Goal: Register for event/course

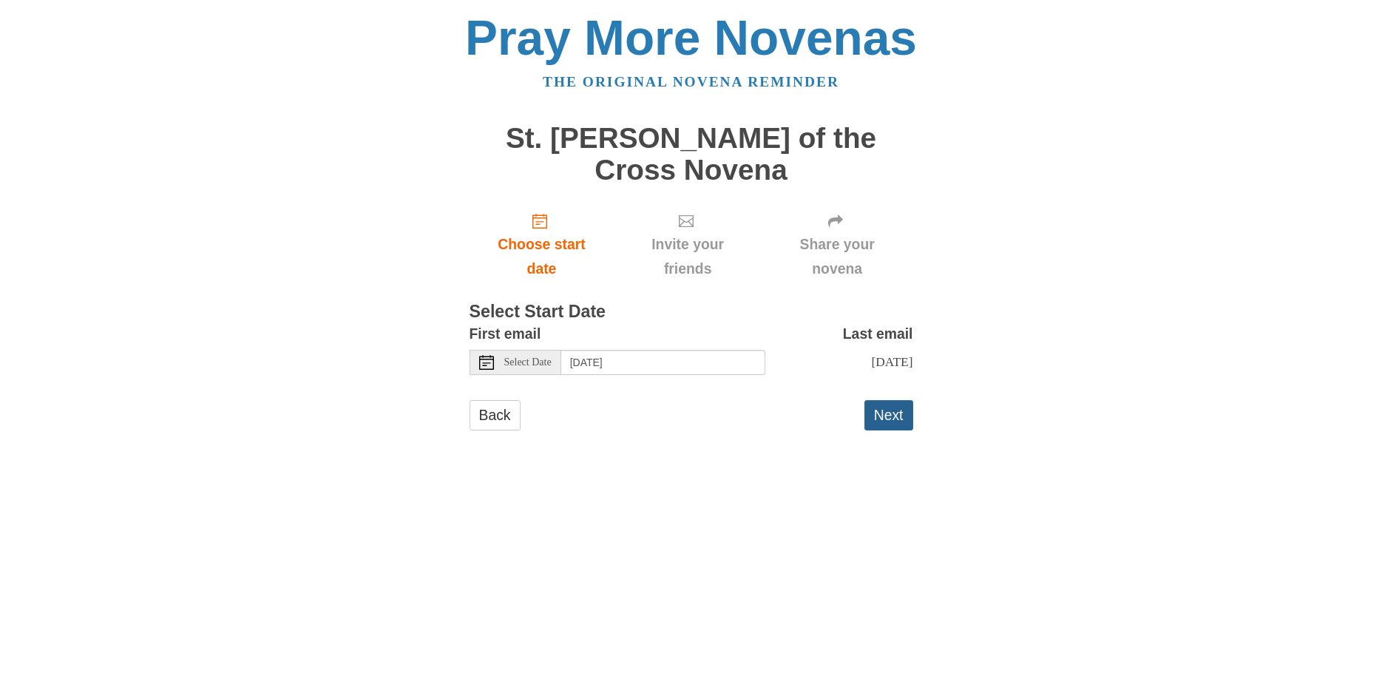
click at [891, 400] on button "Next" at bounding box center [888, 415] width 49 height 30
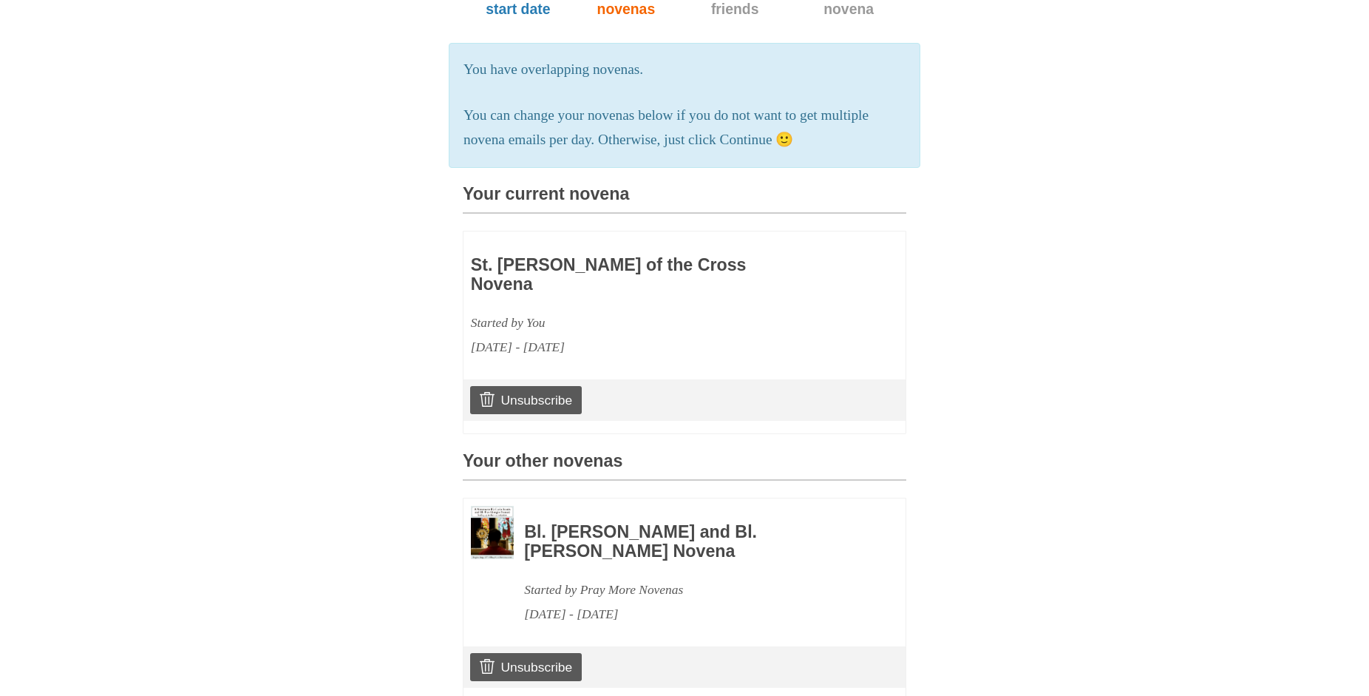
scroll to position [226, 0]
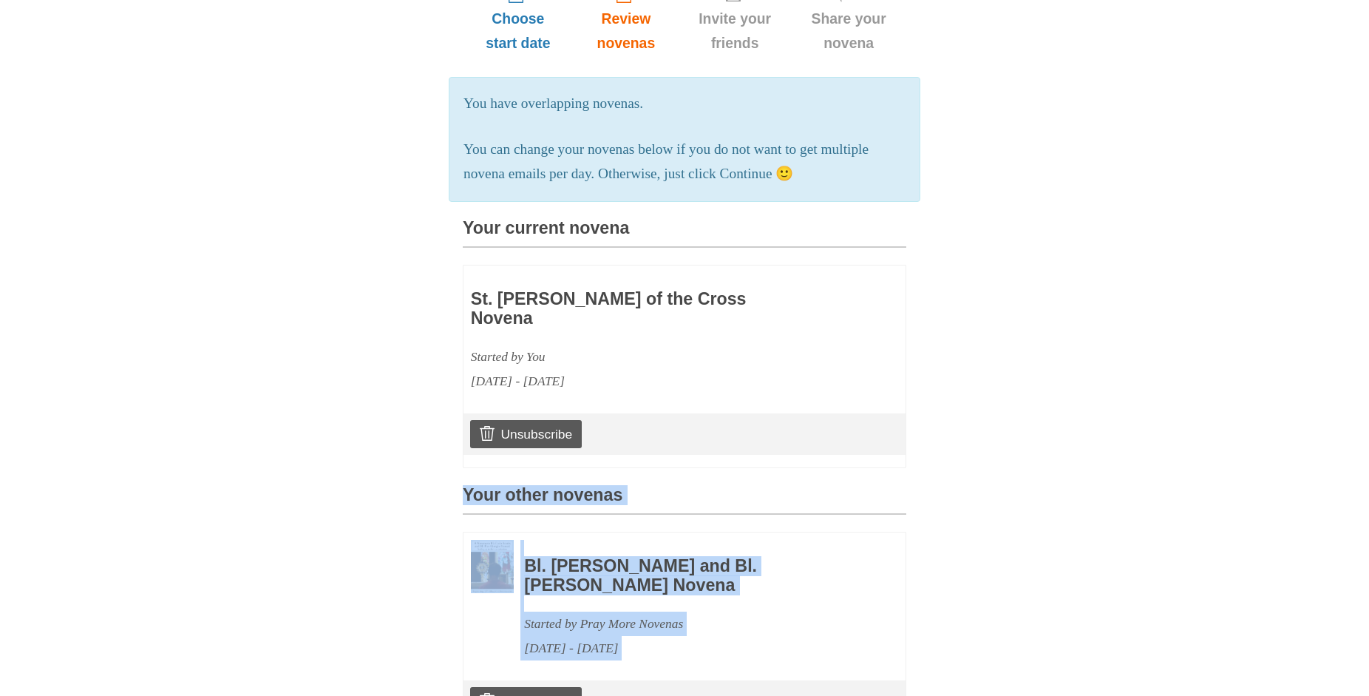
drag, startPoint x: 448, startPoint y: 220, endPoint x: 1038, endPoint y: 620, distance: 712.9
click at [774, 680] on div "Pray More Novenas The original novena reminder St. John of the Cross Novena Cho…" at bounding box center [684, 397] width 865 height 1247
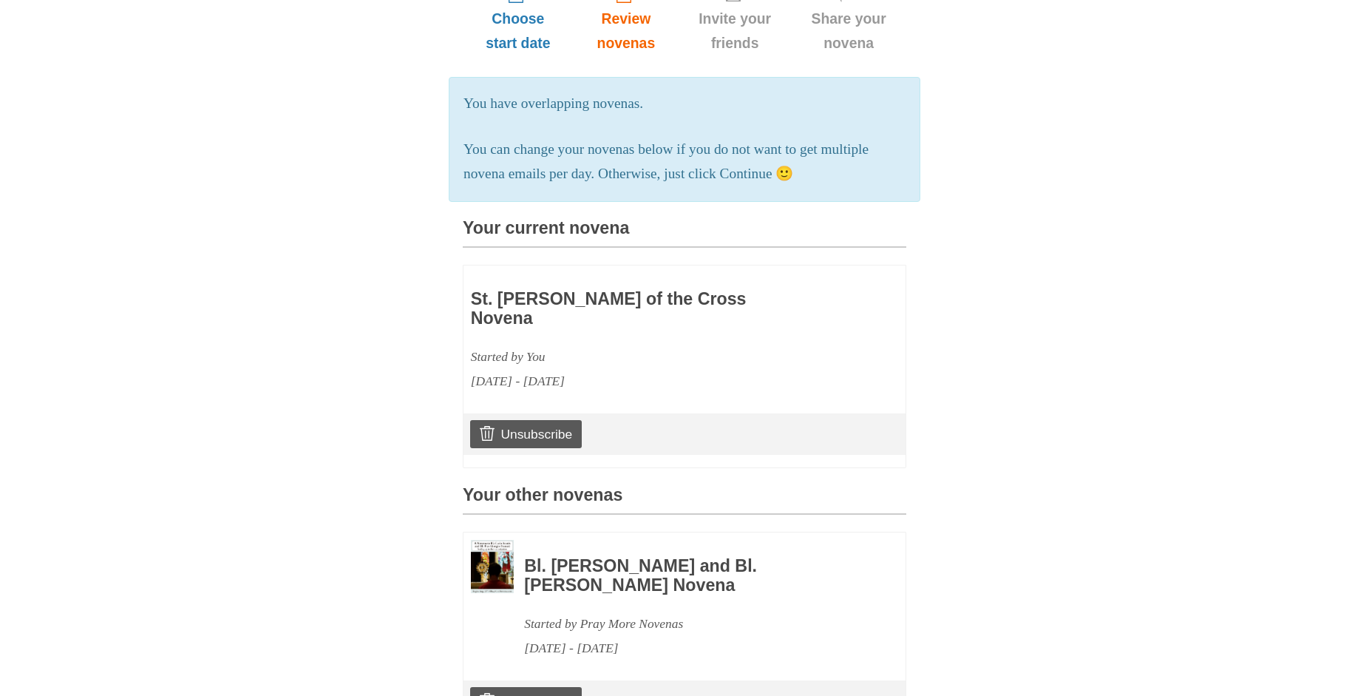
scroll to position [225, 0]
click at [1366, 363] on body "Pray More Novenas The original novena reminder St. John of the Cross Novena Cho…" at bounding box center [684, 398] width 1369 height 1247
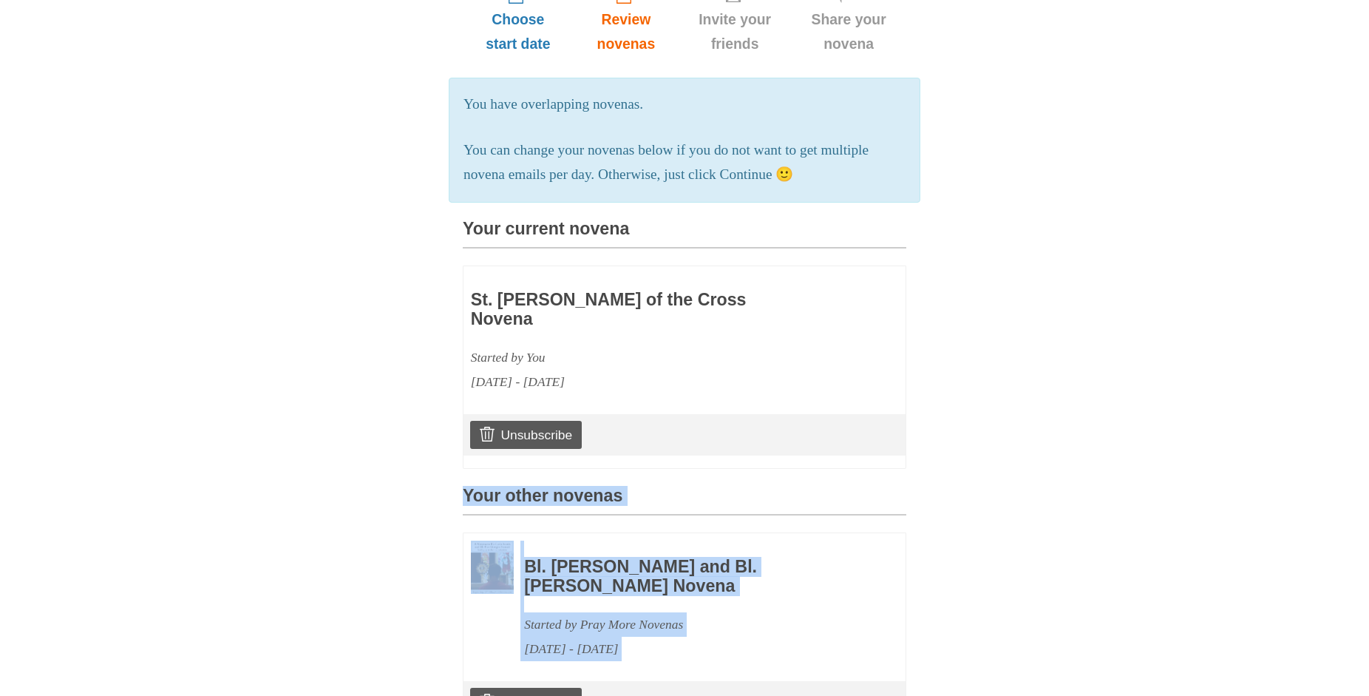
drag, startPoint x: 461, startPoint y: 223, endPoint x: 844, endPoint y: 671, distance: 590.0
click at [844, 671] on div "Pray More Novenas The original novena reminder St. John of the Cross Novena Cho…" at bounding box center [684, 398] width 865 height 1247
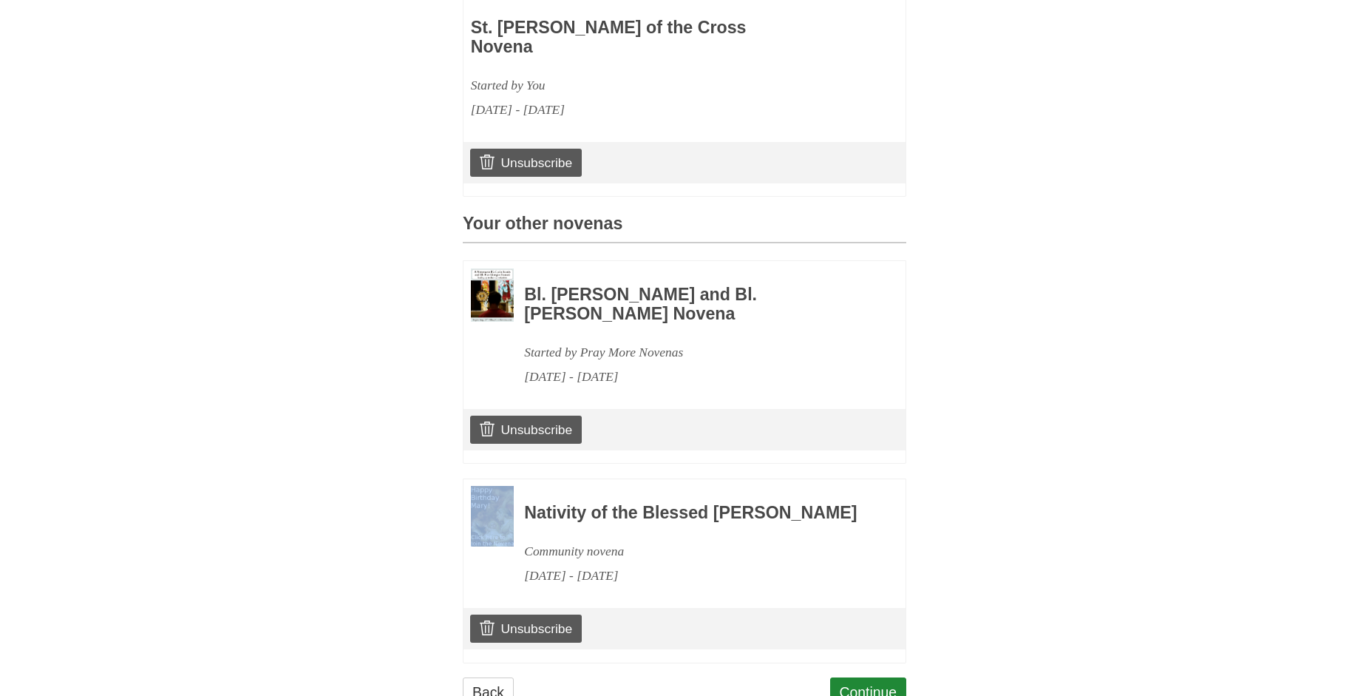
scroll to position [545, 0]
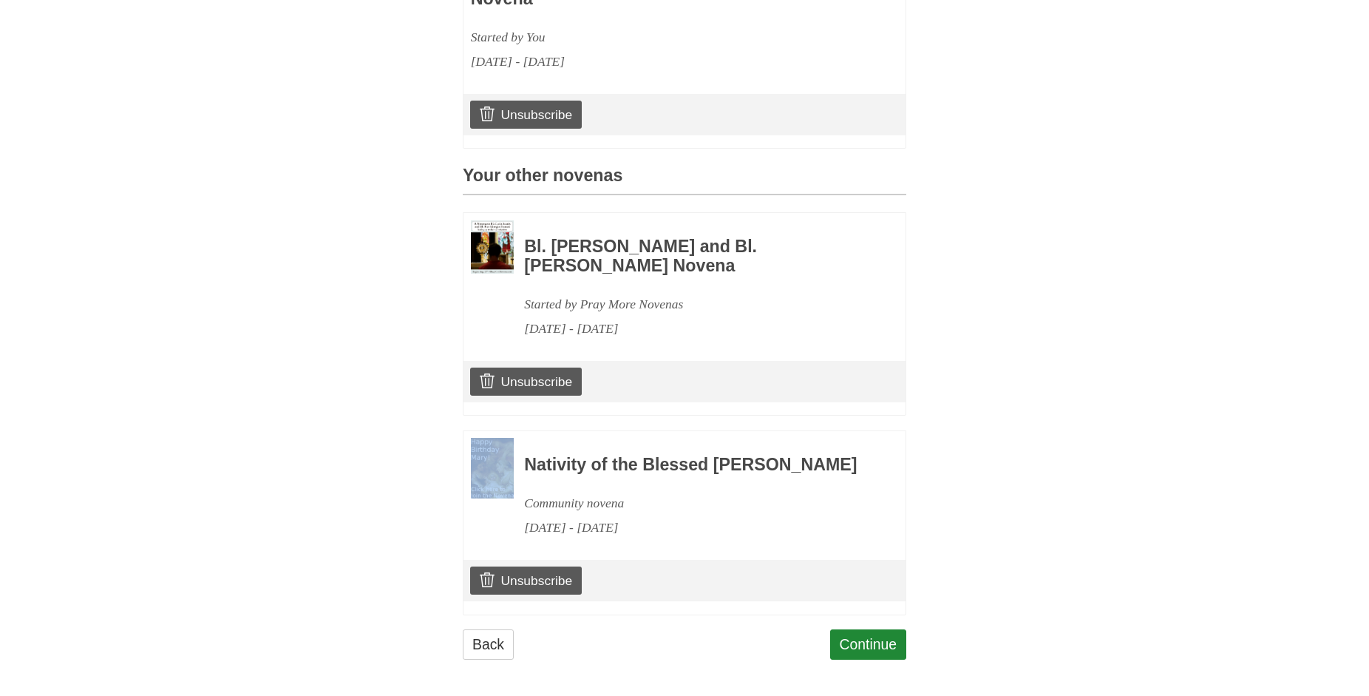
copy div
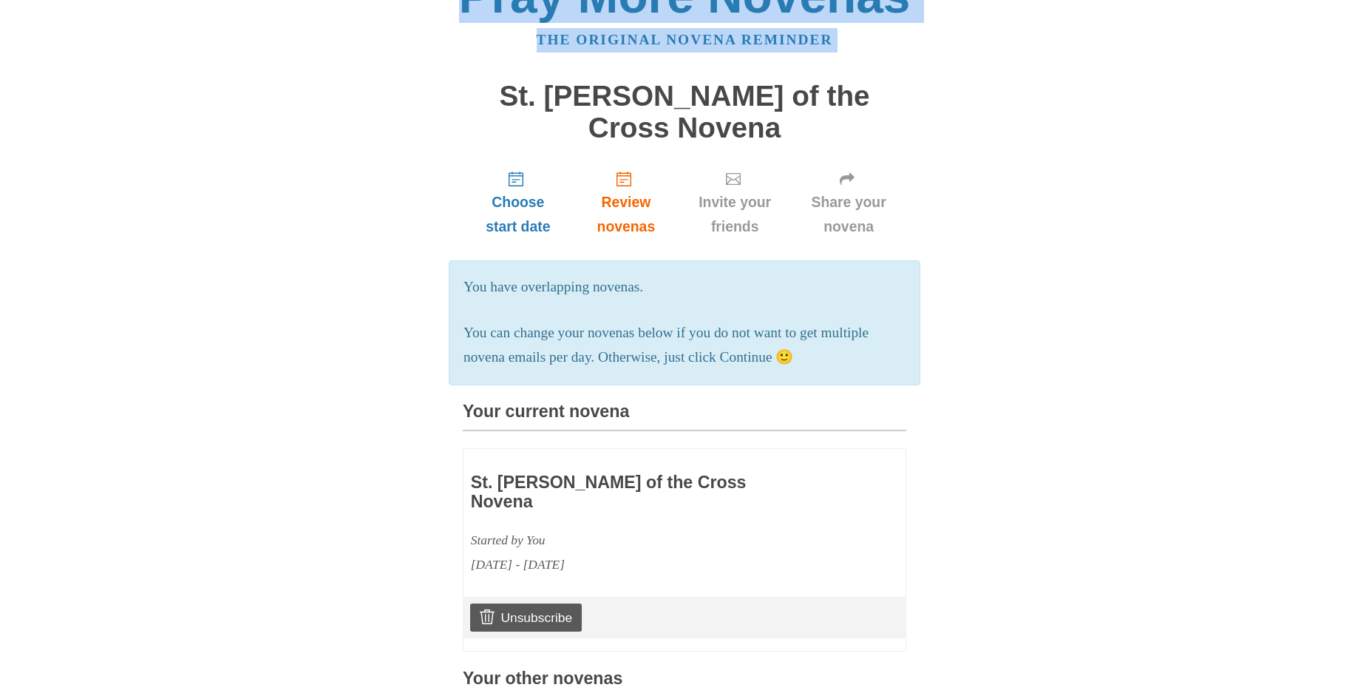
scroll to position [0, 0]
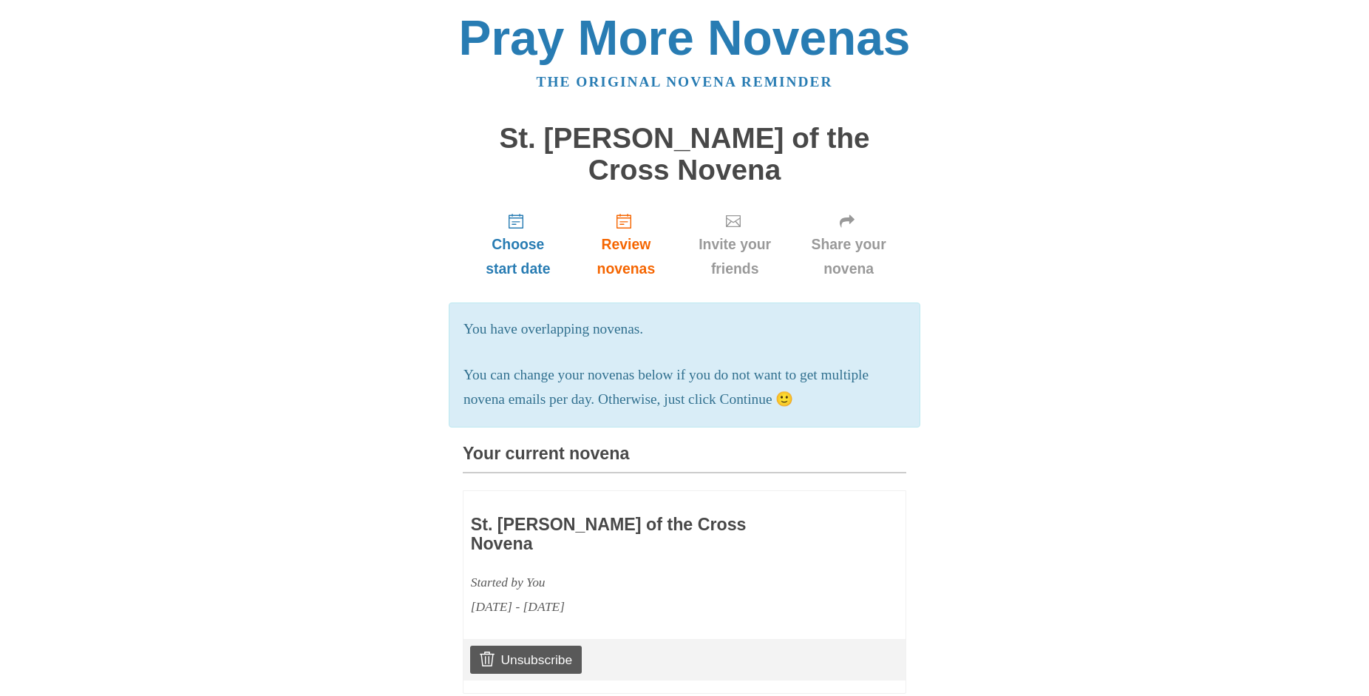
drag, startPoint x: 799, startPoint y: 523, endPoint x: 426, endPoint y: 143, distance: 532.3
click at [426, 143] on div "Pray More Novenas The original novena reminder St. John of the Cross Novena Cho…" at bounding box center [684, 623] width 865 height 1247
click at [627, 232] on span "Review novenas" at bounding box center [626, 256] width 75 height 49
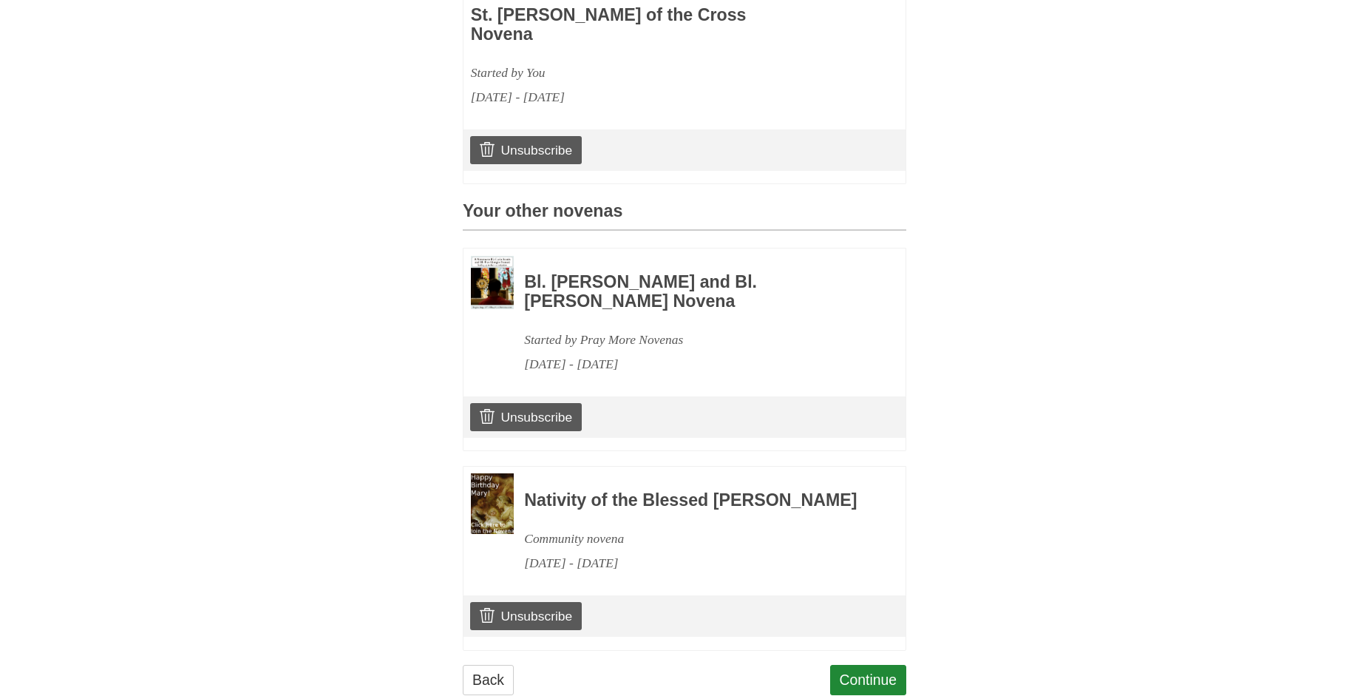
scroll to position [545, 0]
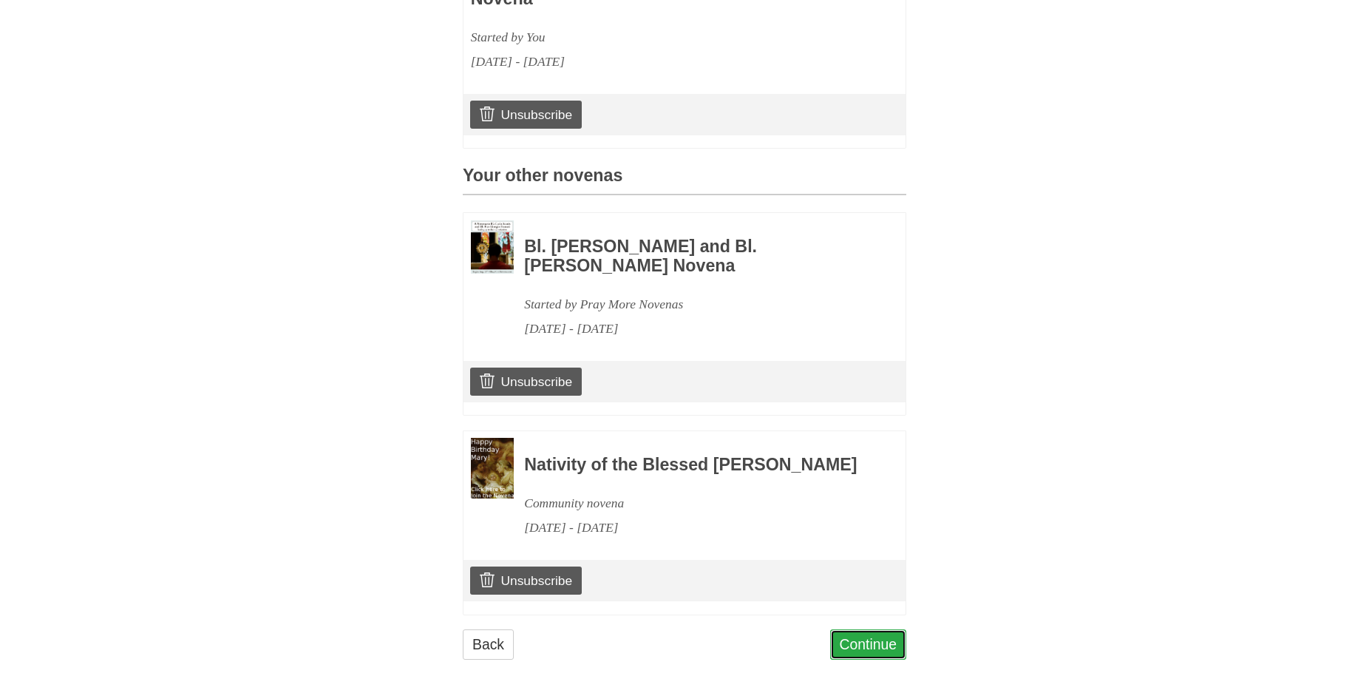
click at [890, 637] on link "Continue" at bounding box center [868, 644] width 77 height 30
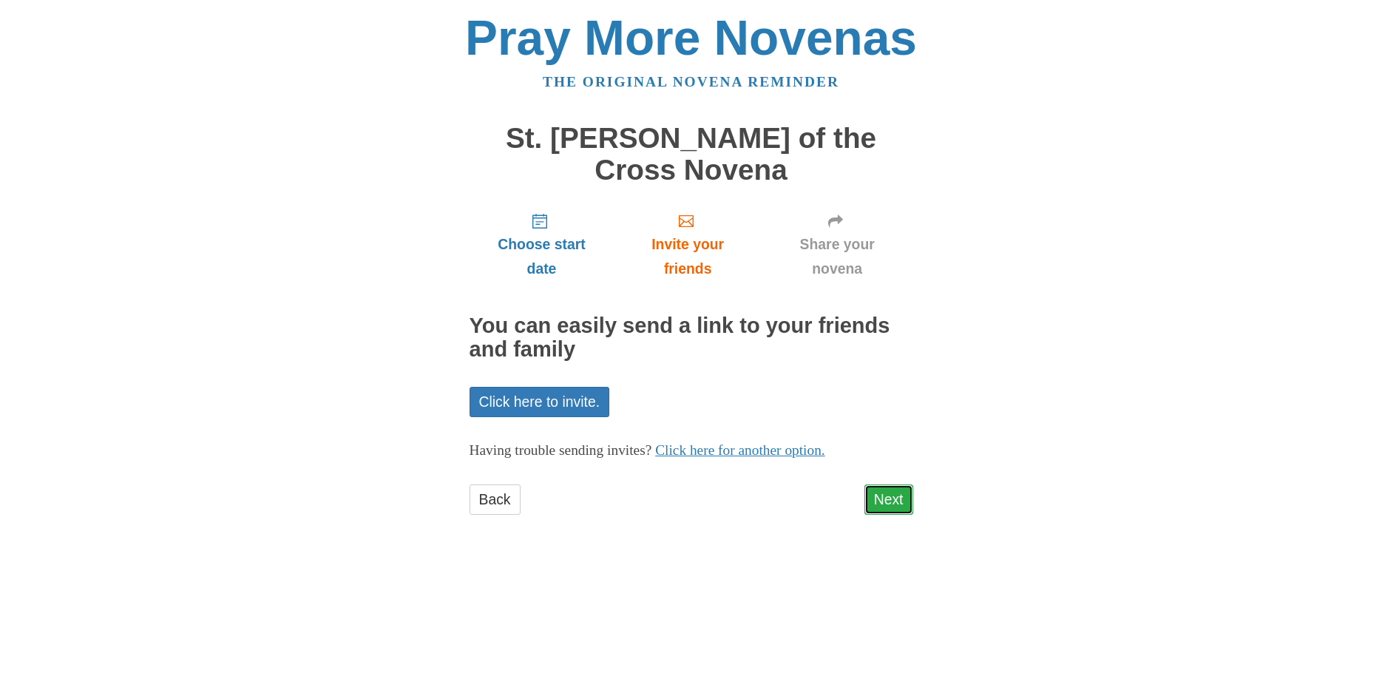
click at [892, 484] on link "Next" at bounding box center [888, 499] width 49 height 30
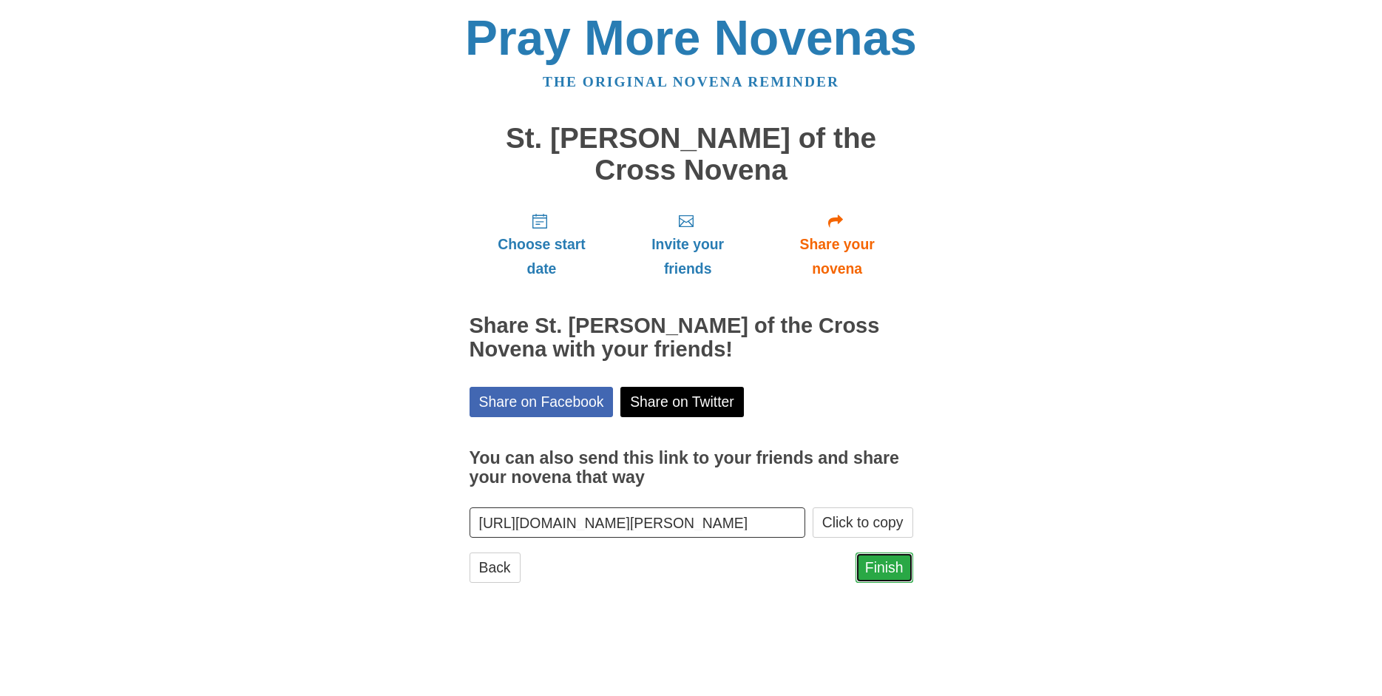
click at [896, 552] on link "Finish" at bounding box center [885, 567] width 58 height 30
